Goal: Find specific page/section: Find specific page/section

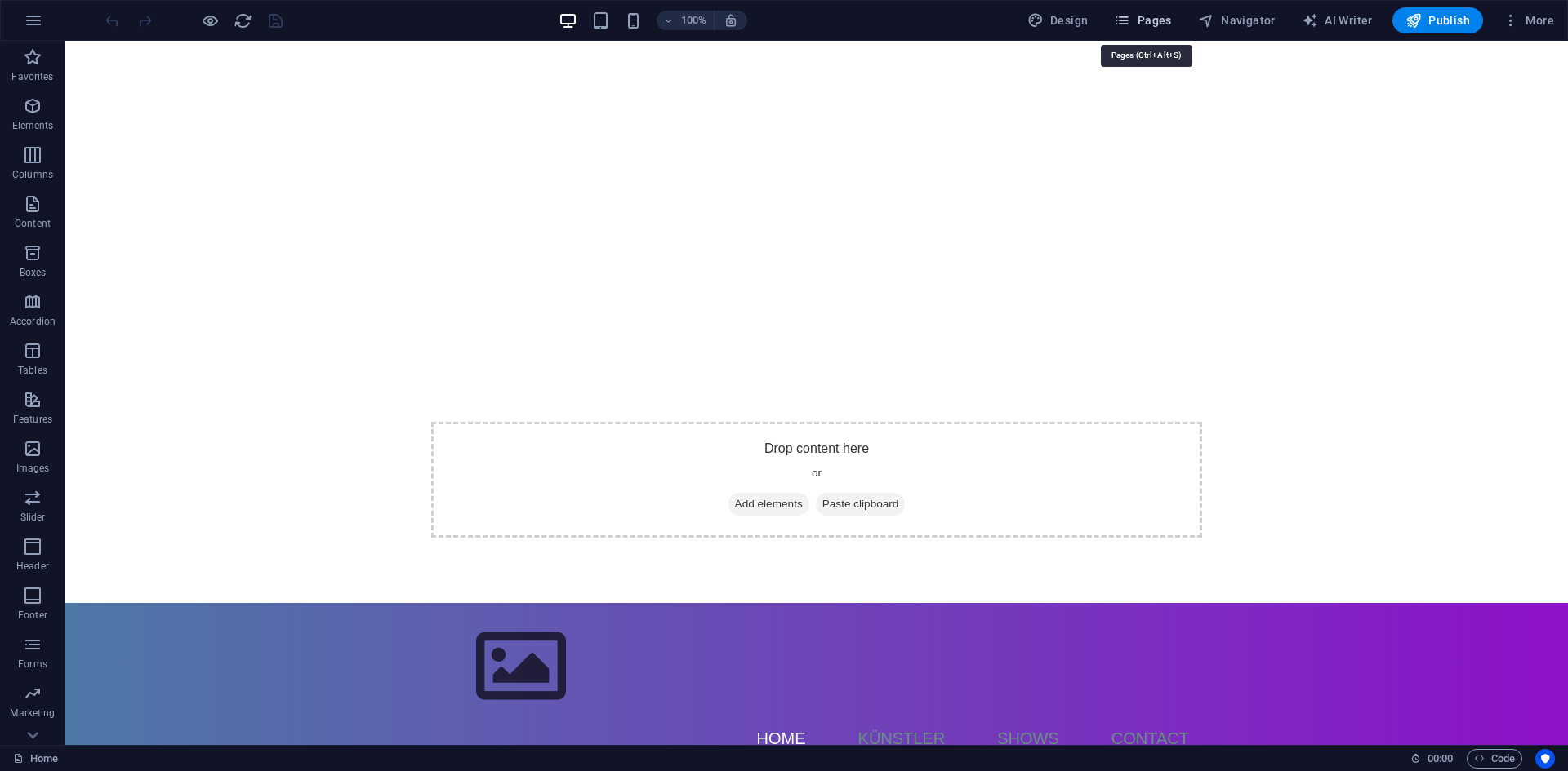
click at [1139, 20] on span "Pages" at bounding box center [1142, 20] width 57 height 17
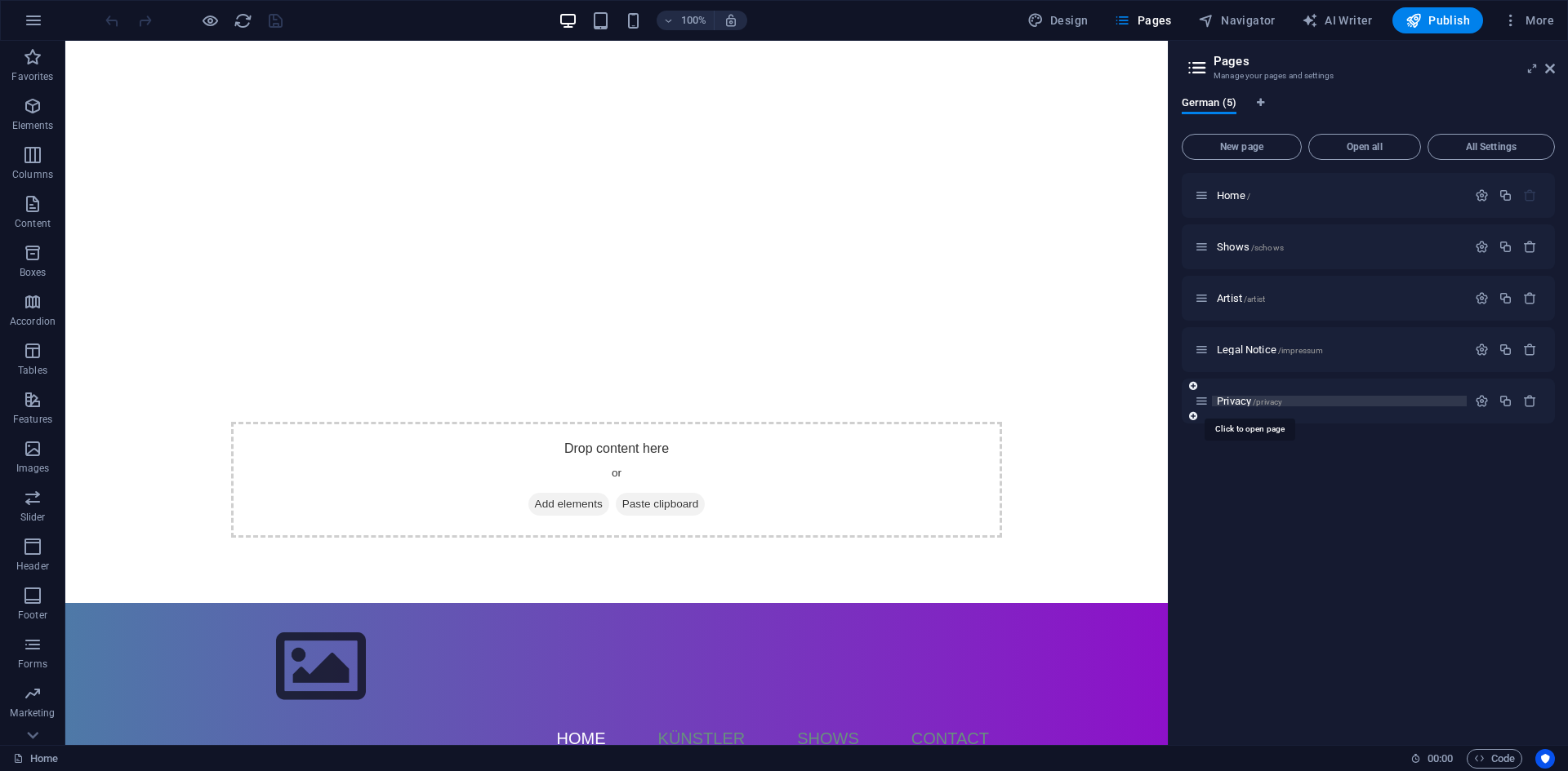
click at [1234, 403] on span "Privacy /privacy" at bounding box center [1249, 400] width 65 height 12
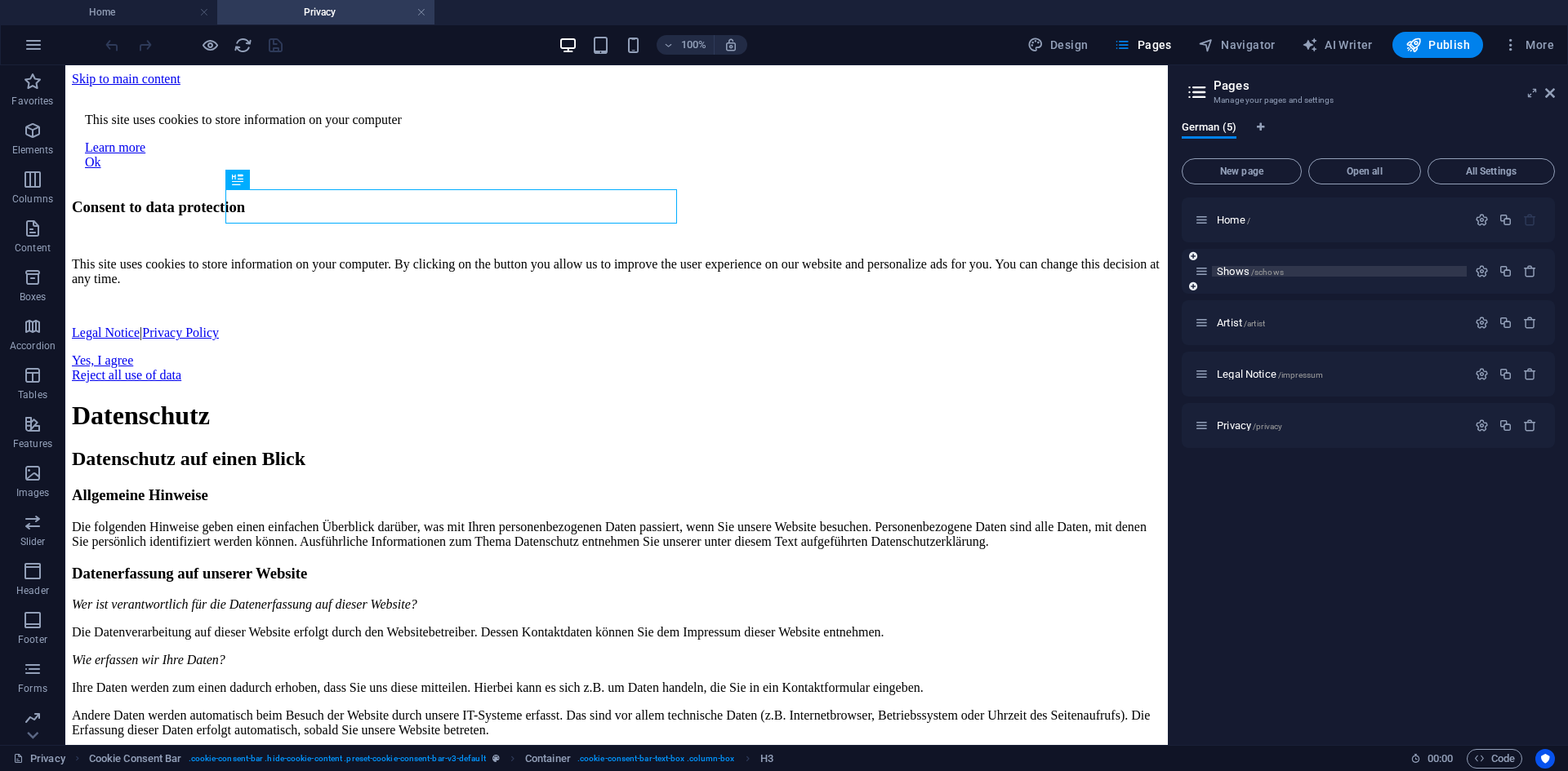
click at [1230, 268] on span "Shows /schows" at bounding box center [1250, 271] width 67 height 12
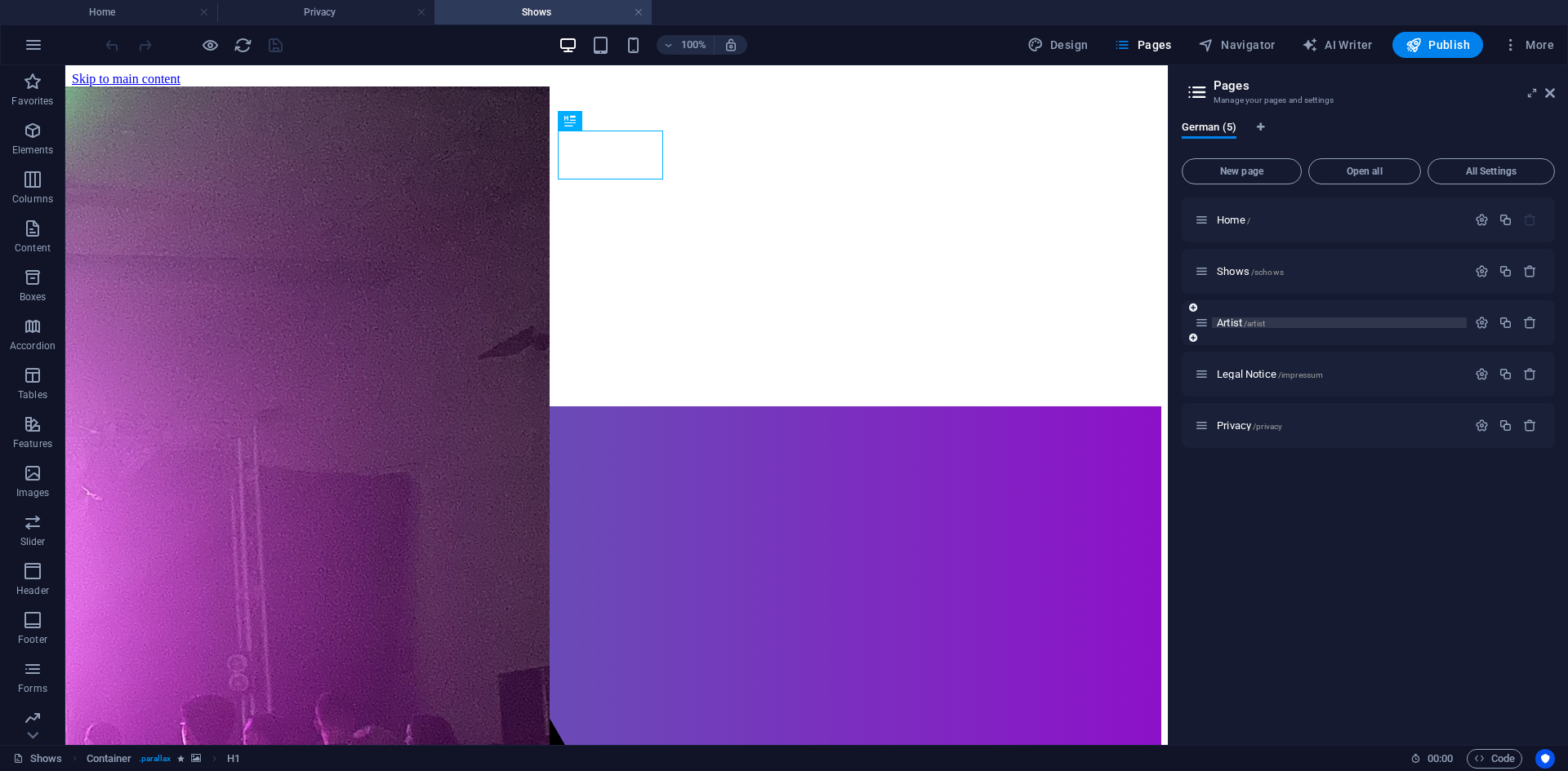
click at [1221, 326] on span "Artist /artist" at bounding box center [1241, 322] width 48 height 12
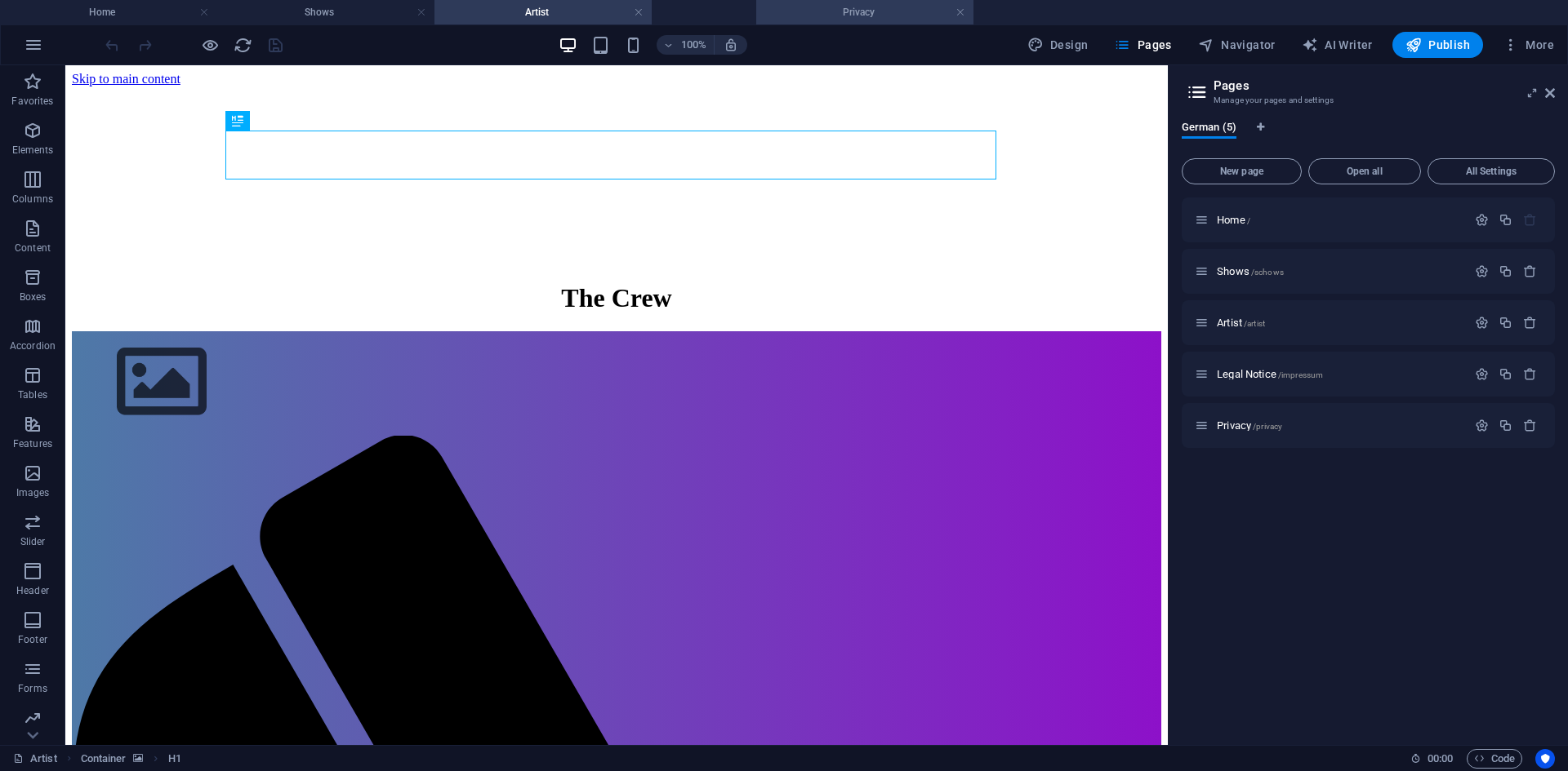
drag, startPoint x: 339, startPoint y: 10, endPoint x: 878, endPoint y: 1, distance: 539.1
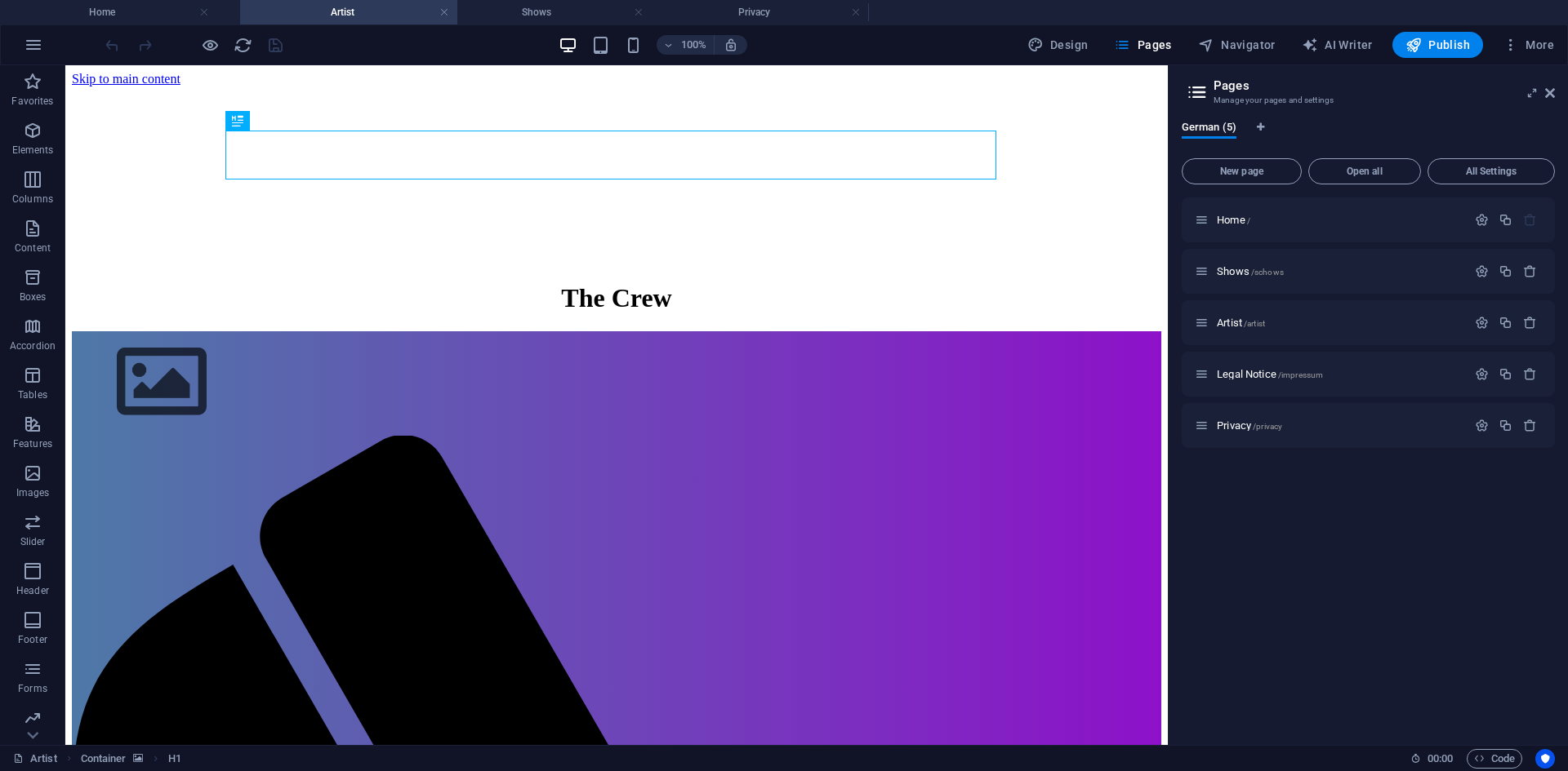
drag, startPoint x: 559, startPoint y: 4, endPoint x: 365, endPoint y: -10, distance: 194.5
drag, startPoint x: 1201, startPoint y: 324, endPoint x: 1200, endPoint y: 263, distance: 61.0
click at [1200, 263] on div "Home / Shows /schows Artist /artist Legal Notice /impressum Privacy /privacy" at bounding box center [1368, 322] width 373 height 250
click at [772, 17] on h4 "Privacy" at bounding box center [760, 12] width 217 height 18
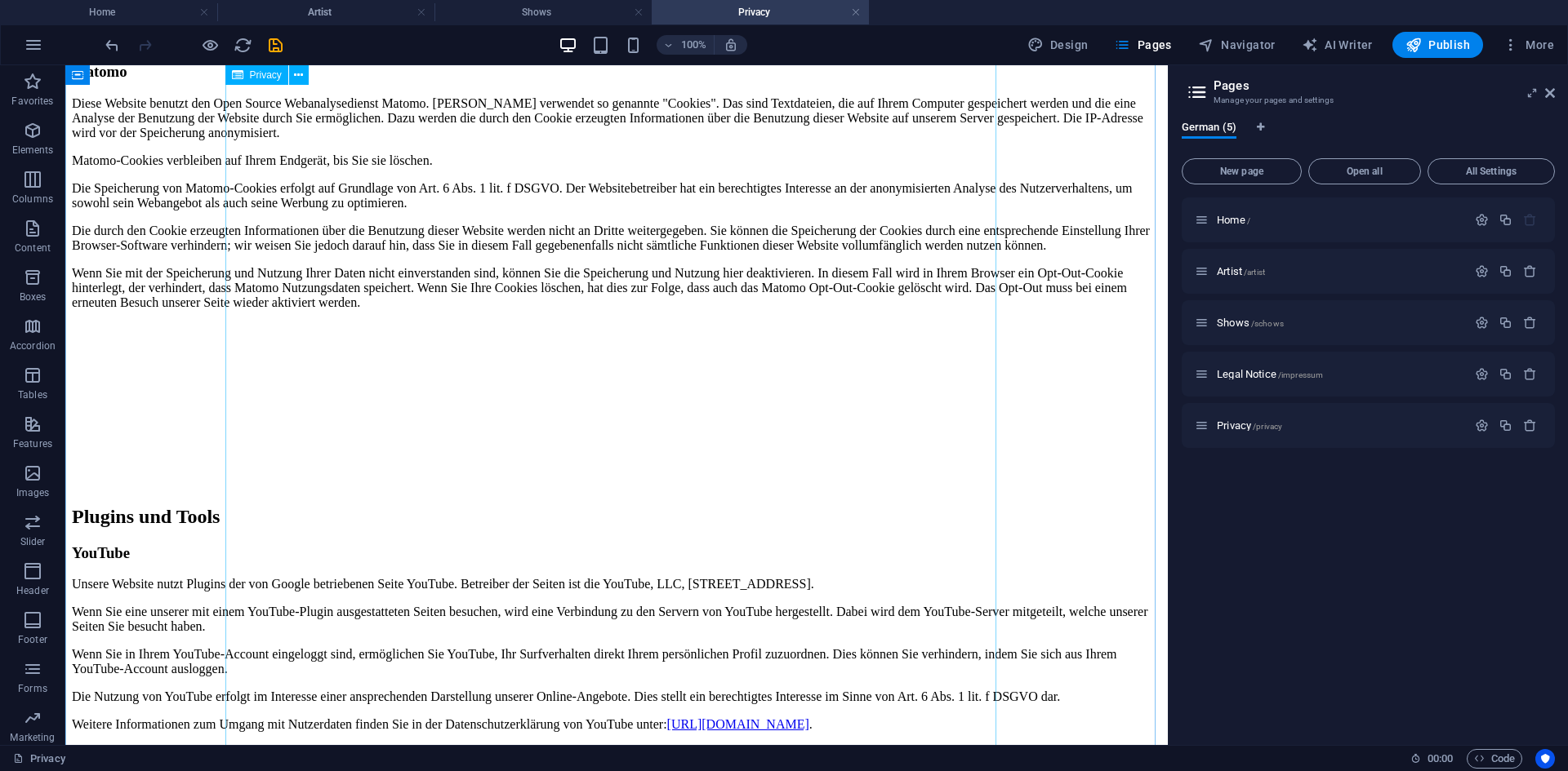
scroll to position [4774, 0]
click at [1238, 370] on span "Legal Notice /impressum" at bounding box center [1269, 373] width 106 height 12
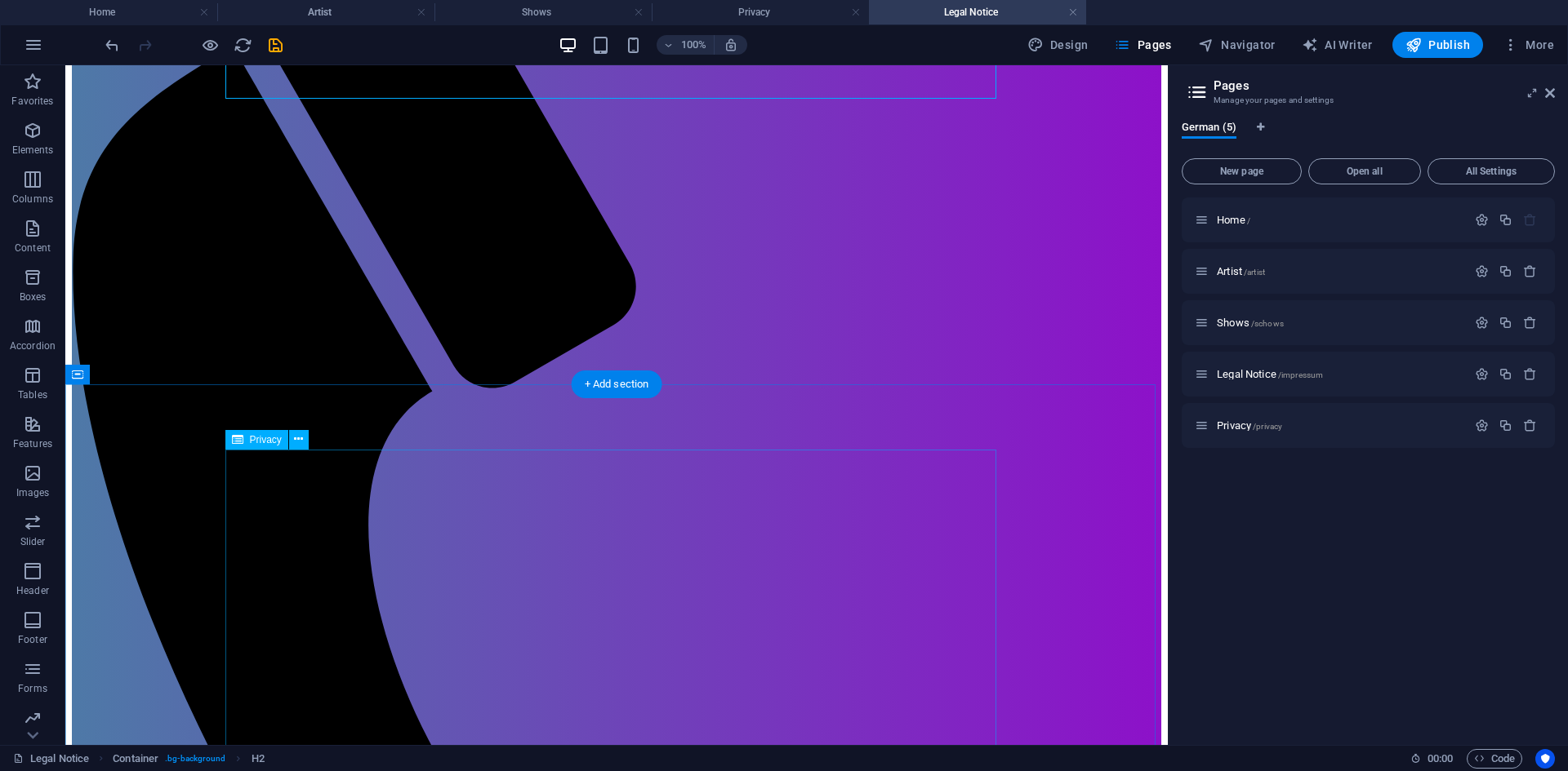
scroll to position [0, 0]
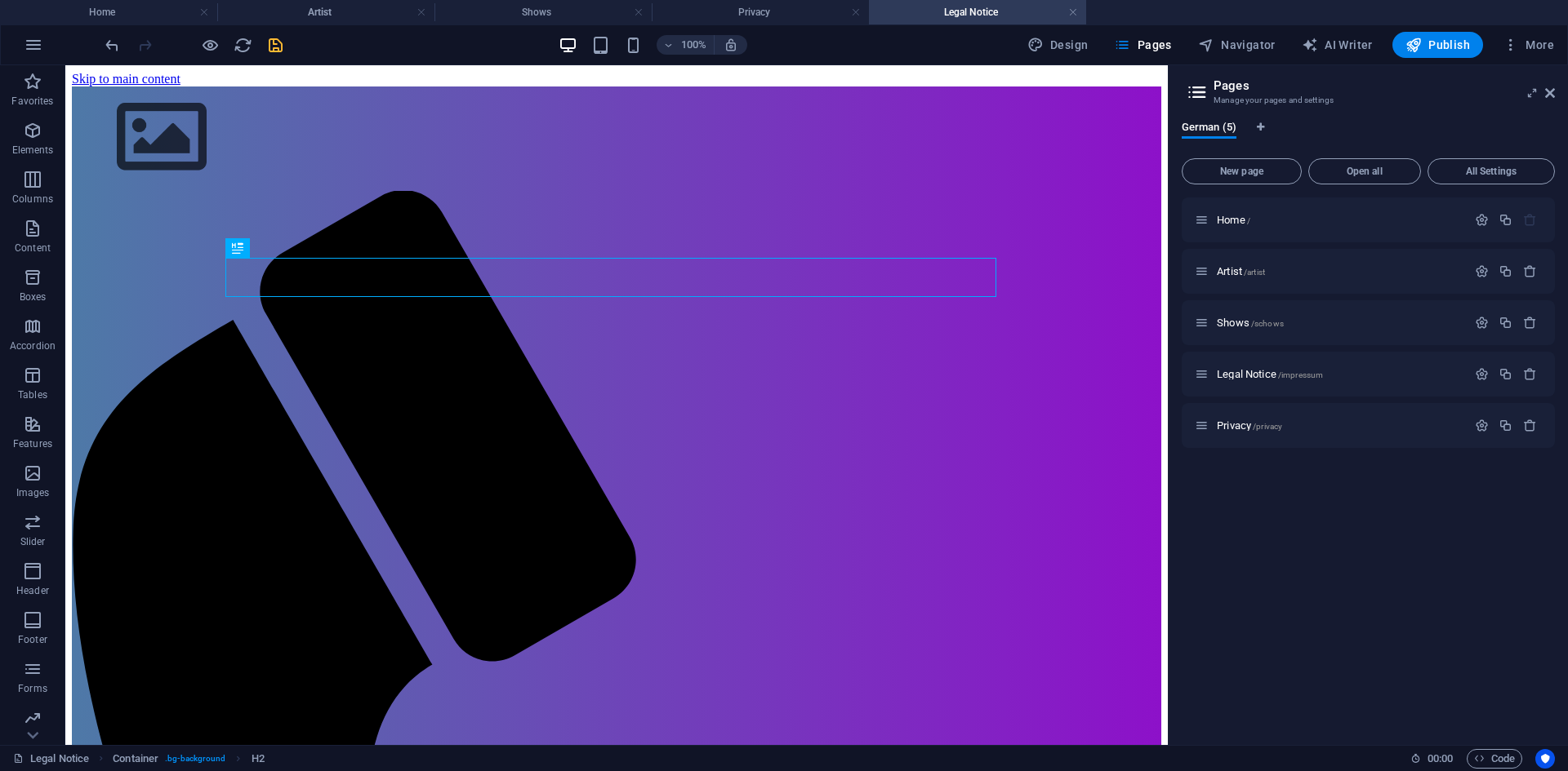
click at [278, 49] on icon "save" at bounding box center [275, 45] width 19 height 19
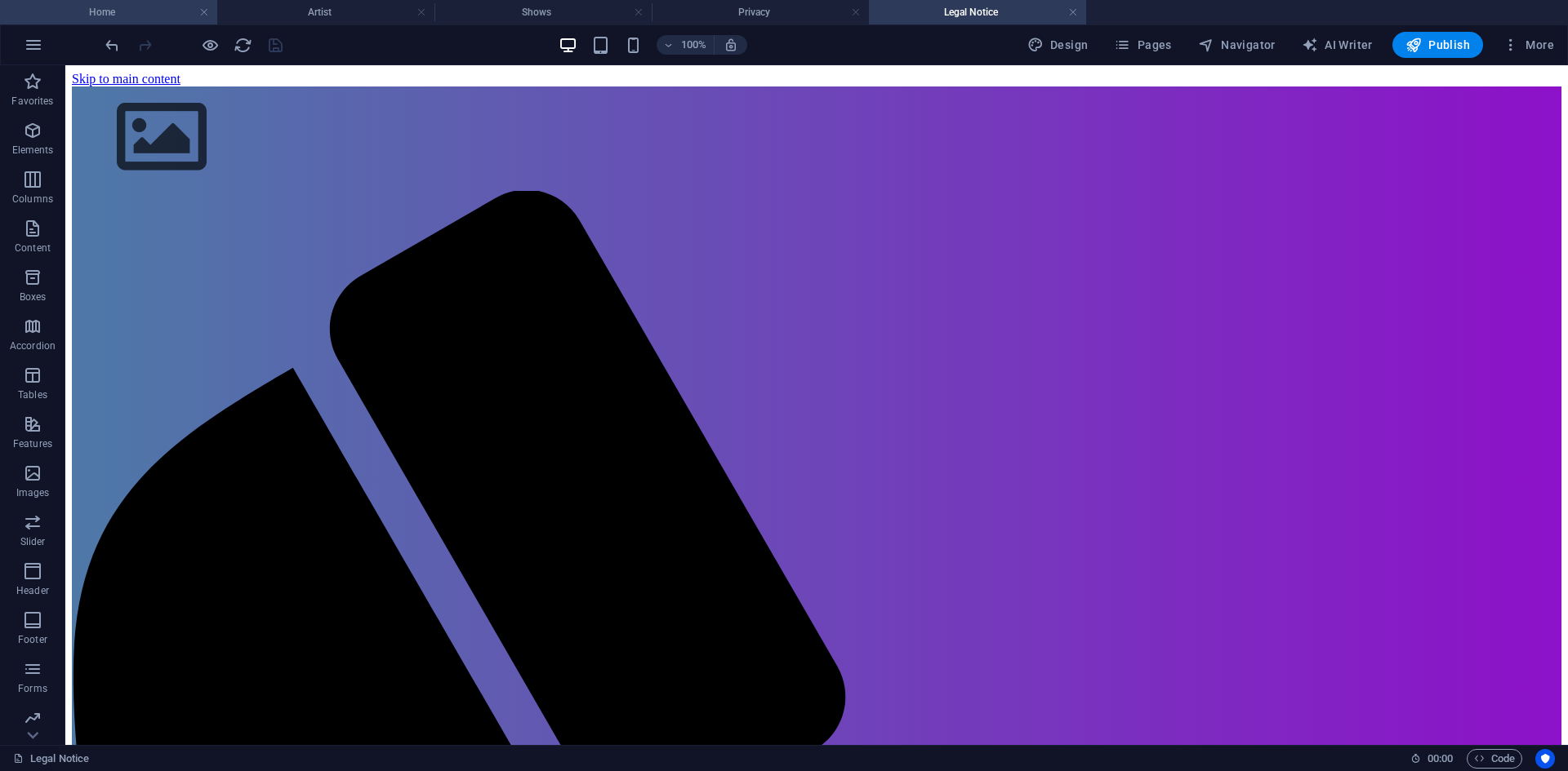
click at [99, 13] on h4 "Home" at bounding box center [108, 12] width 217 height 18
